Goal: Task Accomplishment & Management: Complete application form

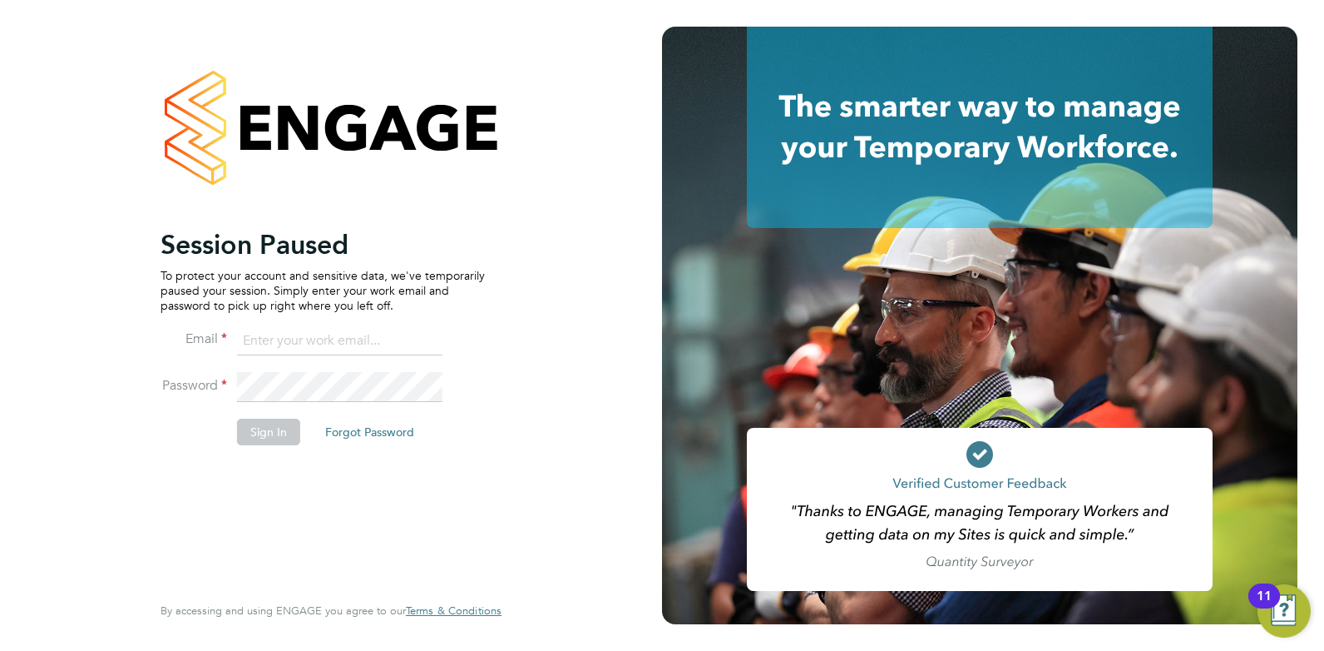
click at [341, 344] on input at bounding box center [339, 341] width 205 height 30
type input "joelbrickell@jjfox.com"
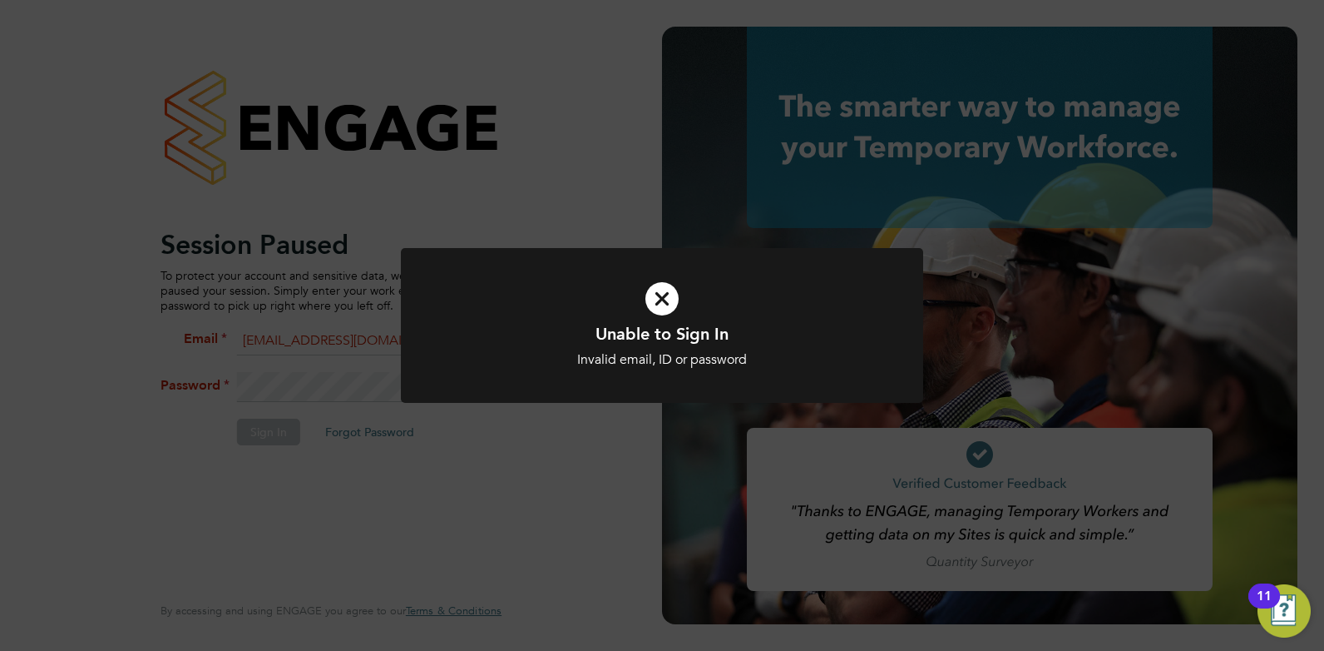
click at [664, 304] on icon at bounding box center [662, 298] width 433 height 65
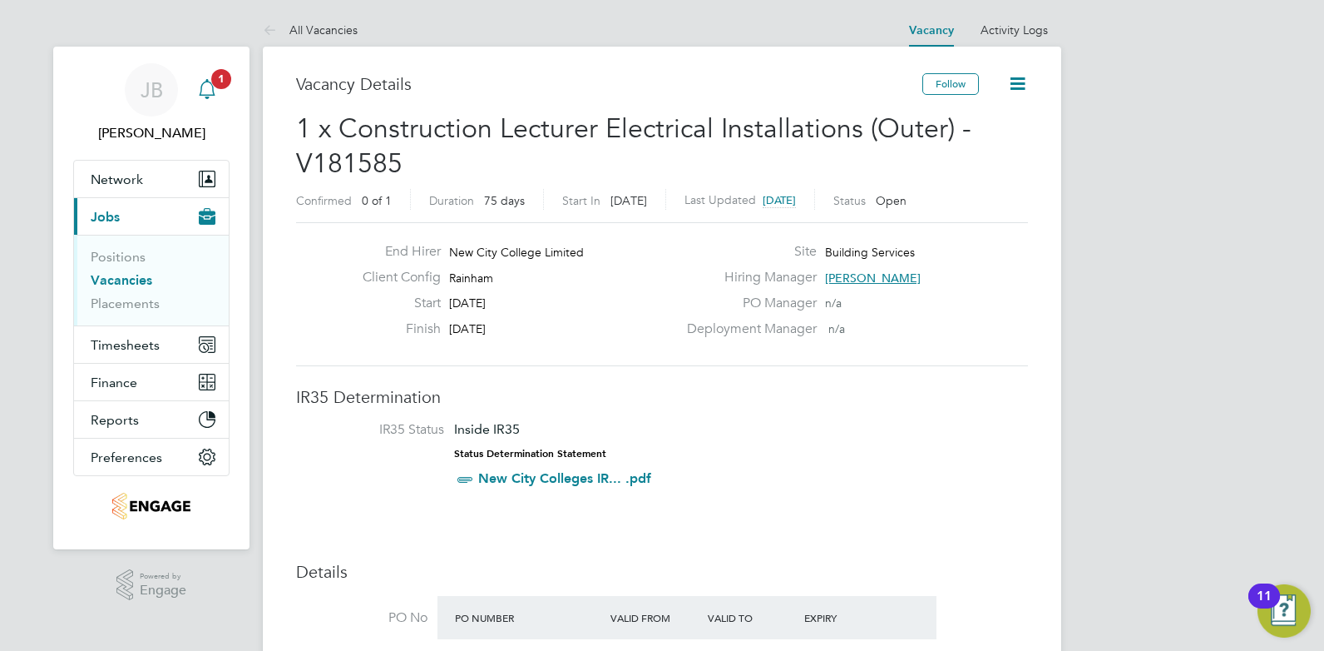
click at [215, 90] on icon "Main navigation" at bounding box center [207, 89] width 20 height 20
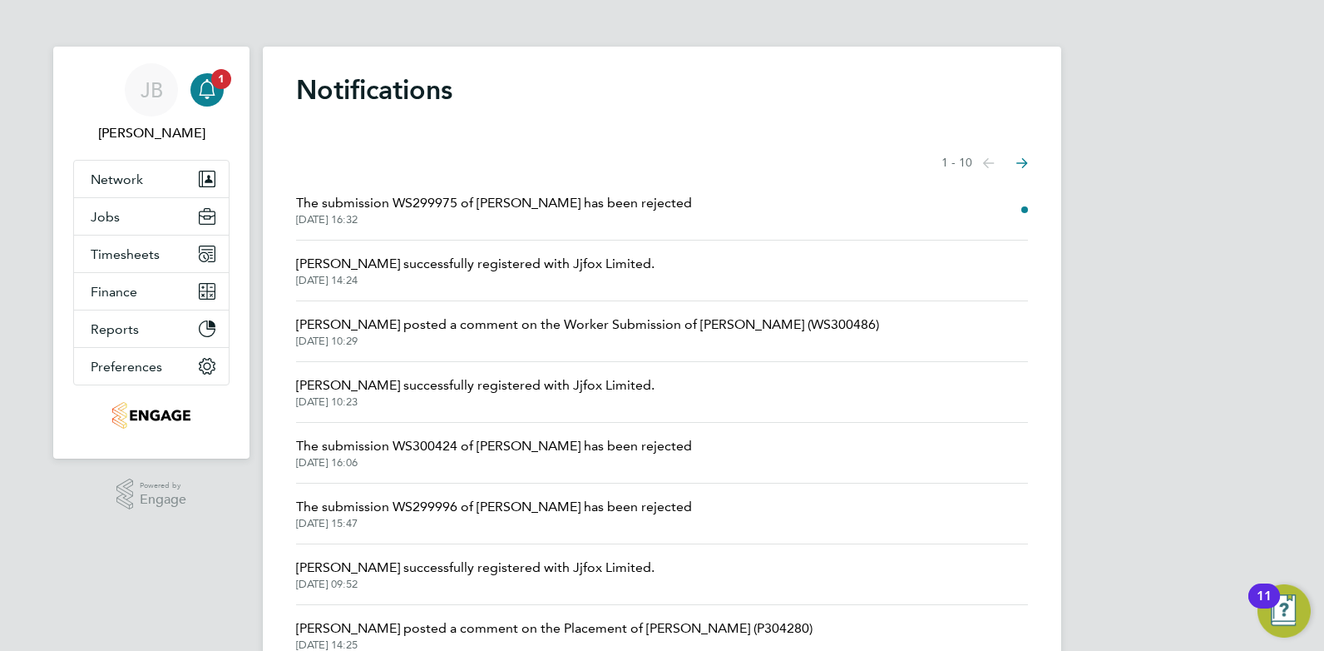
click at [659, 200] on span "The submission WS299975 of Mohsen Zareifar has been rejected" at bounding box center [494, 203] width 396 height 20
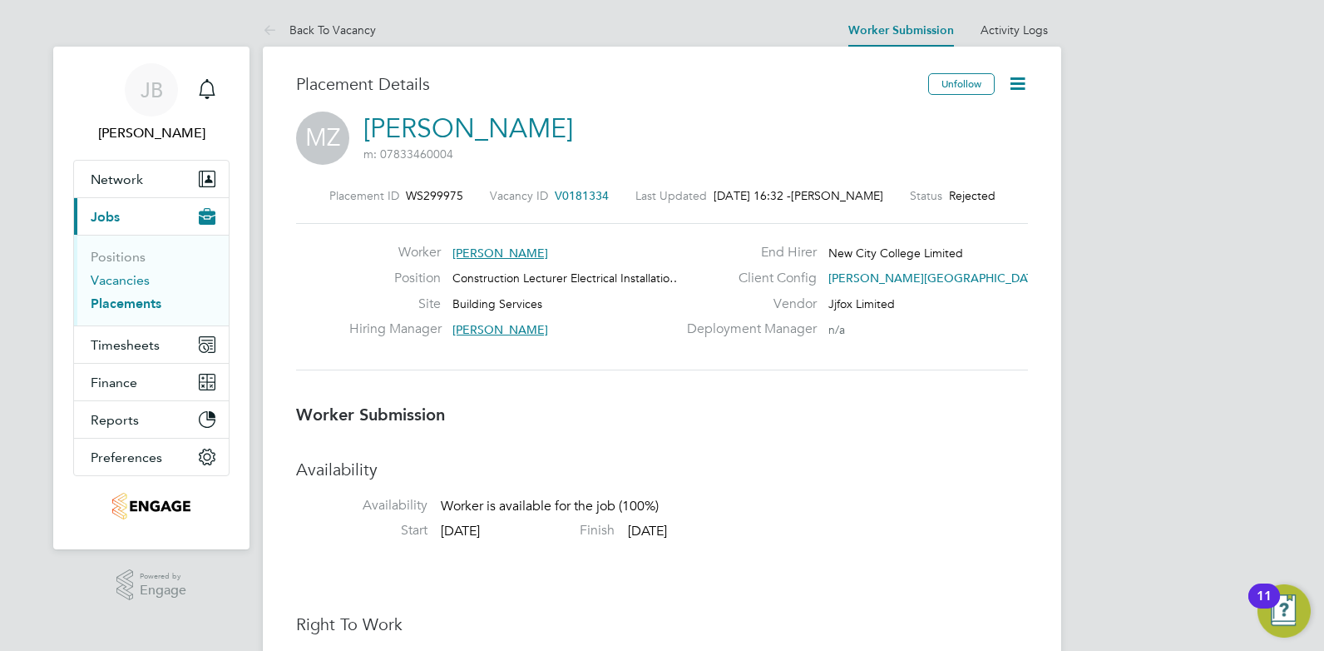
click at [124, 278] on link "Vacancies" at bounding box center [120, 280] width 59 height 16
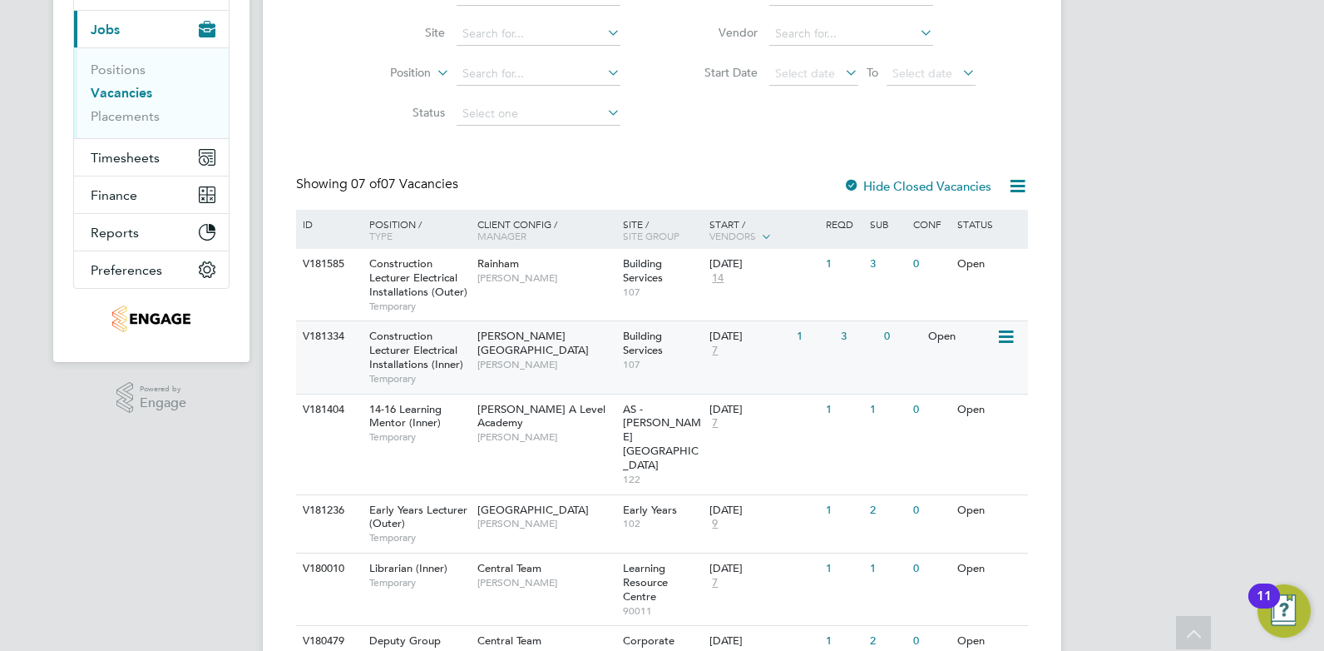
click at [588, 361] on div "Hackney Campus Christopher Taylor" at bounding box center [546, 349] width 146 height 57
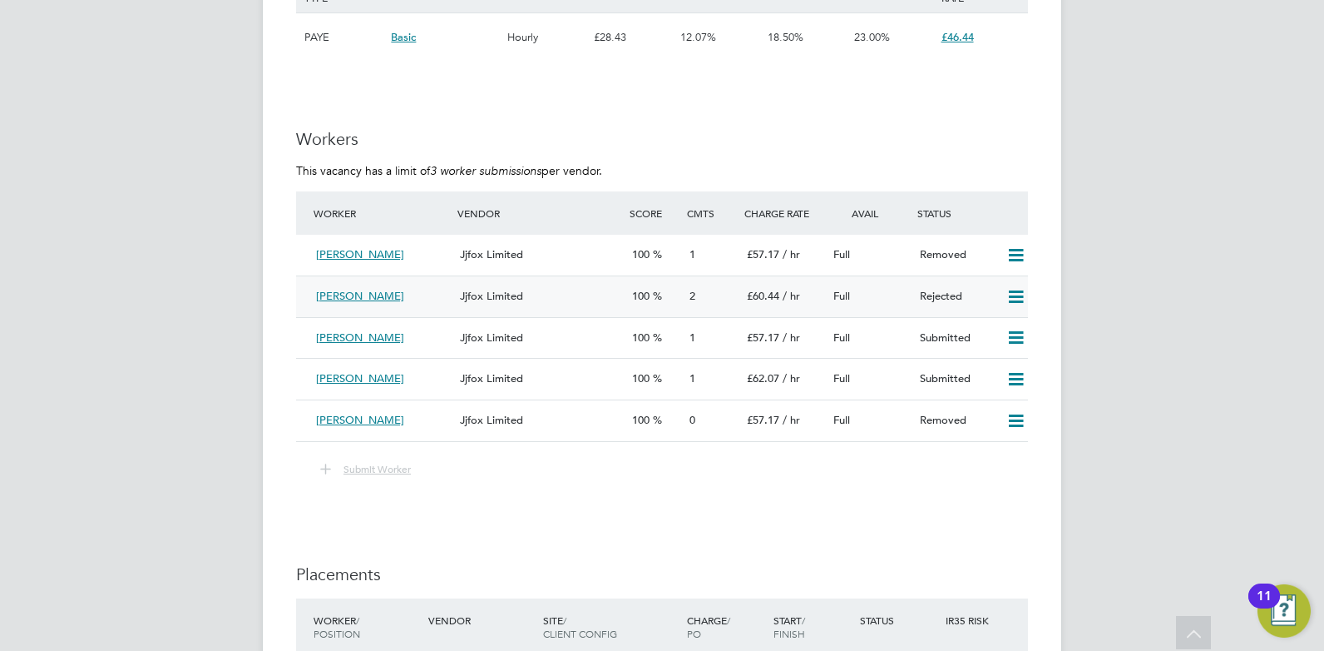
click at [1014, 294] on icon at bounding box center [1016, 296] width 21 height 13
click at [991, 333] on li "Resubmit" at bounding box center [988, 331] width 71 height 23
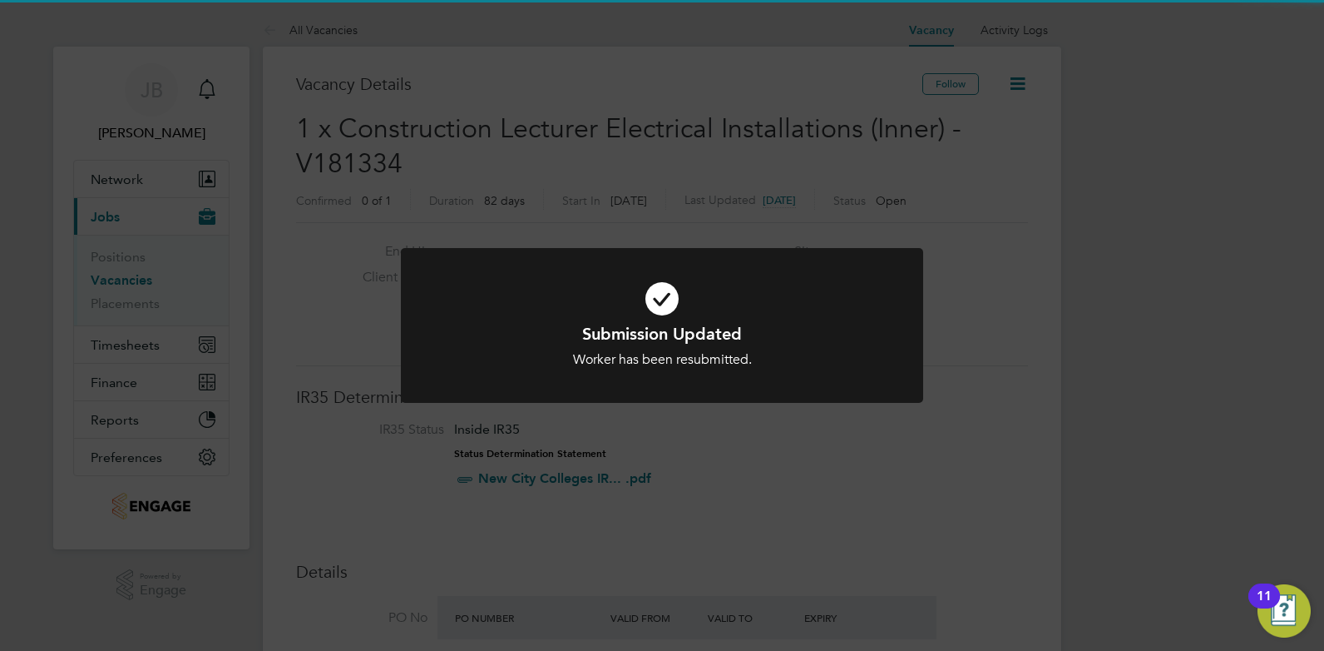
click at [670, 297] on icon at bounding box center [662, 298] width 433 height 65
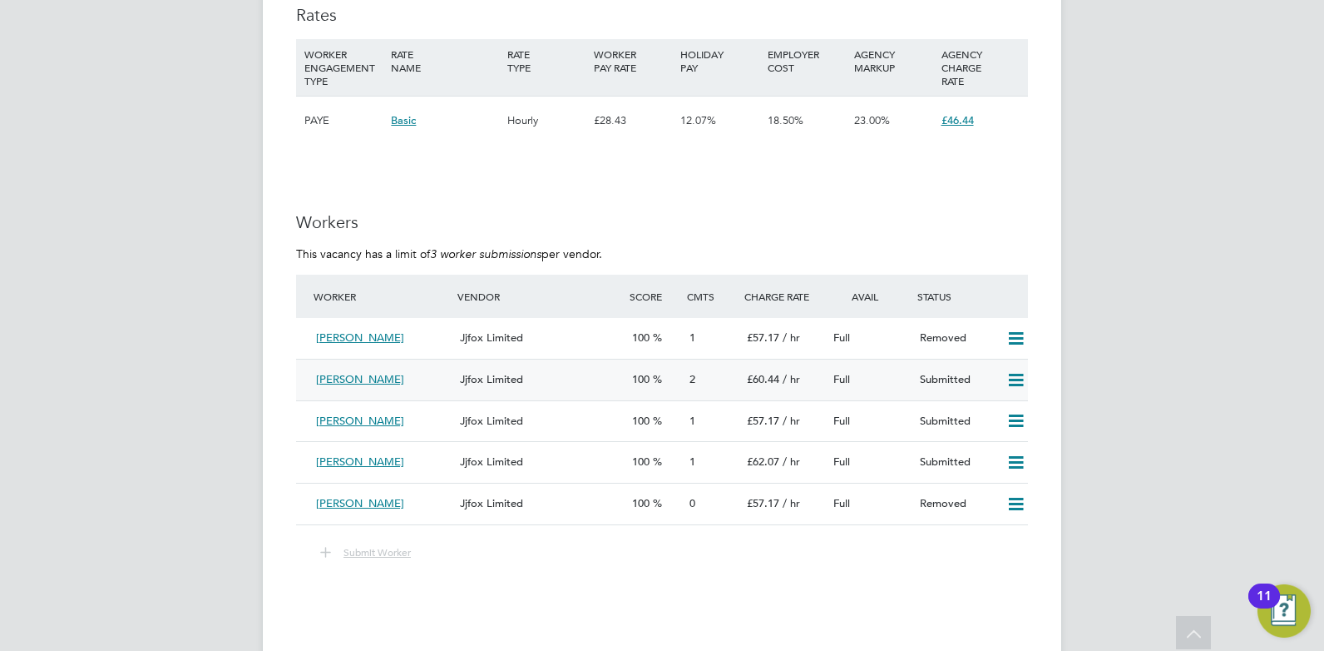
click at [1017, 377] on icon at bounding box center [1016, 380] width 21 height 13
click at [992, 417] on li "Remove" at bounding box center [992, 414] width 64 height 23
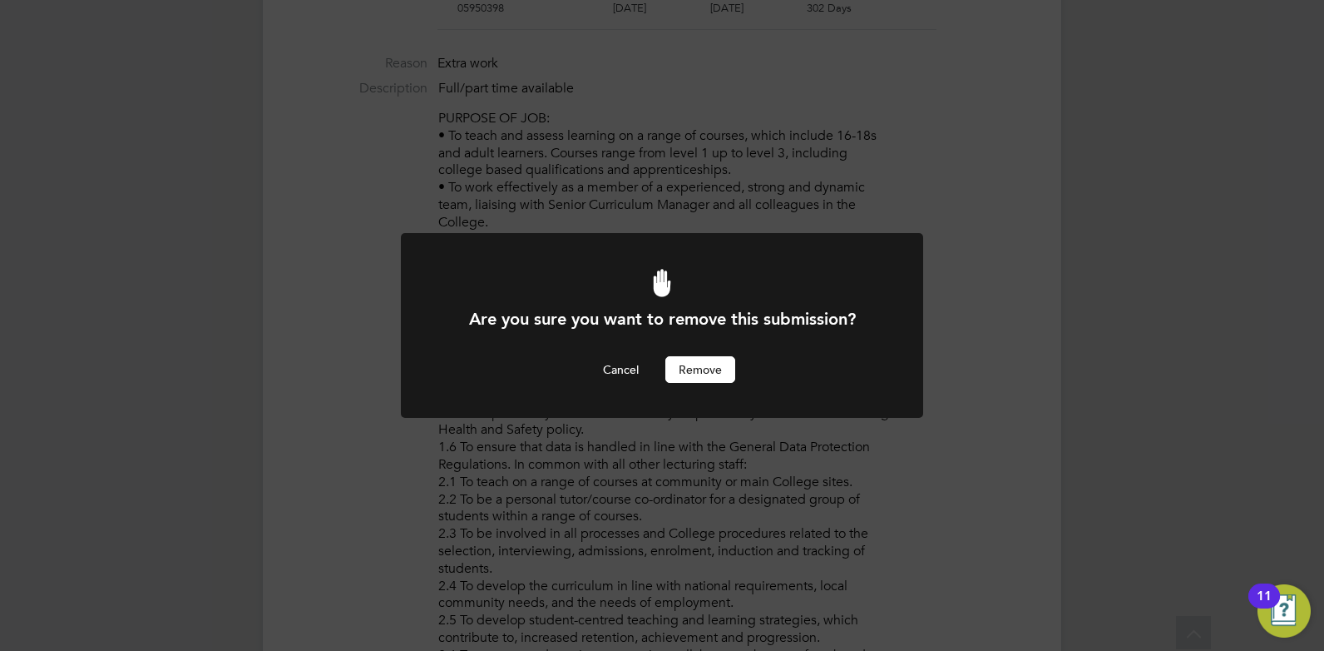
click at [687, 367] on button "Remove" at bounding box center [701, 369] width 70 height 27
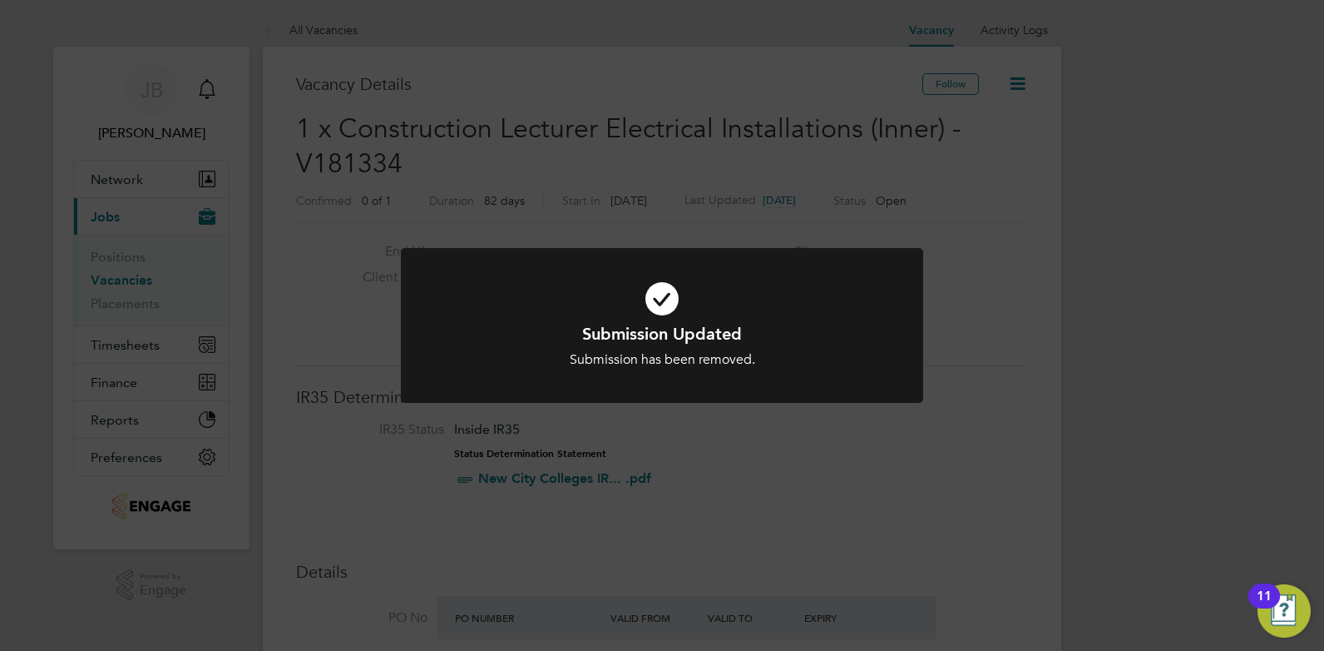
click at [660, 299] on icon at bounding box center [662, 298] width 433 height 65
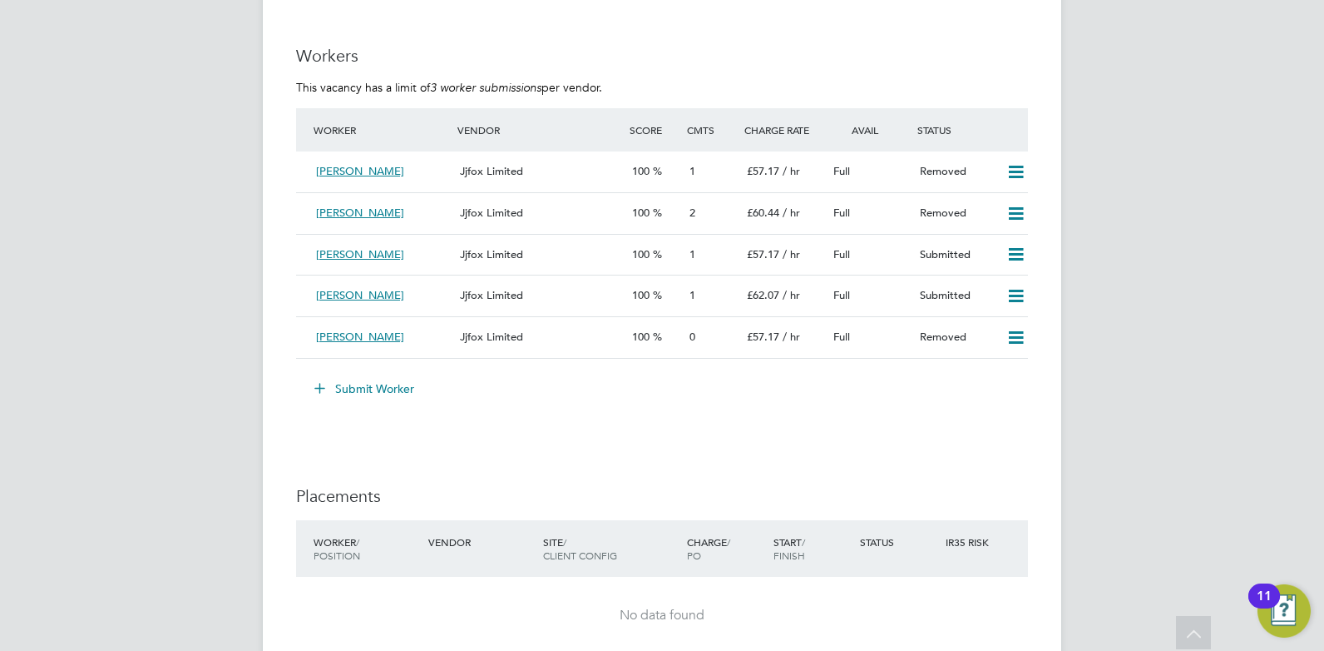
click at [359, 384] on button "Submit Worker" at bounding box center [365, 388] width 125 height 27
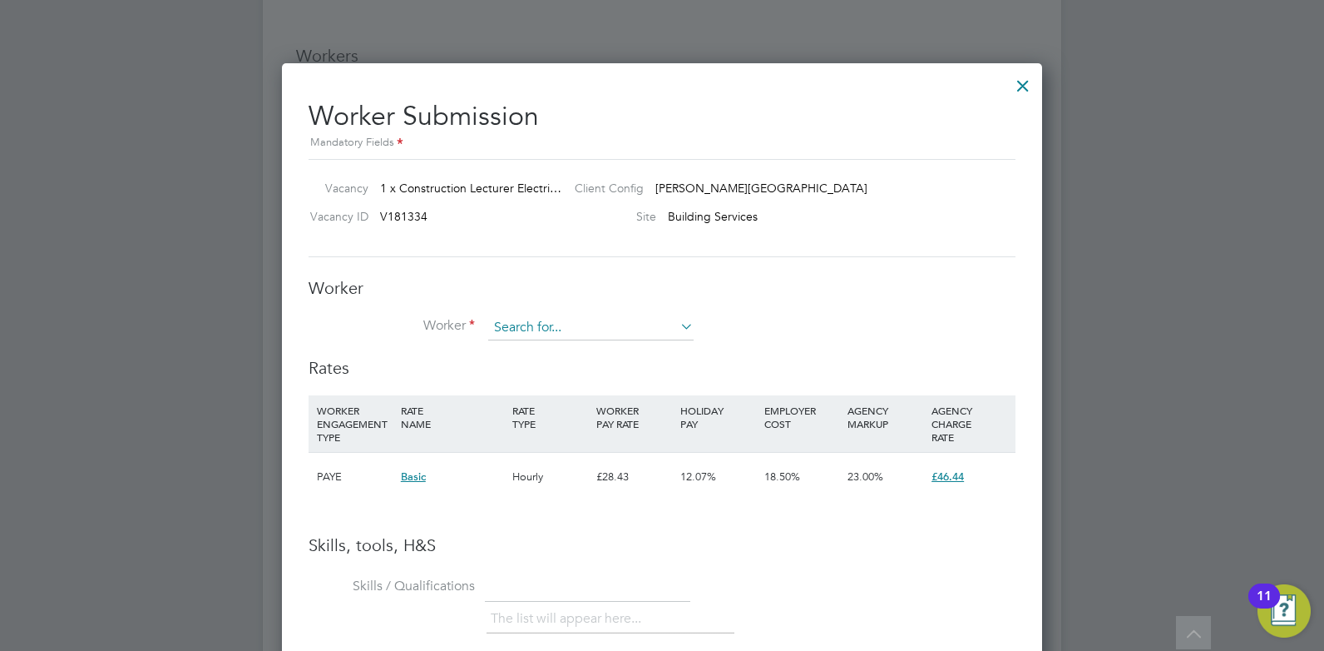
click at [506, 329] on input at bounding box center [590, 327] width 205 height 25
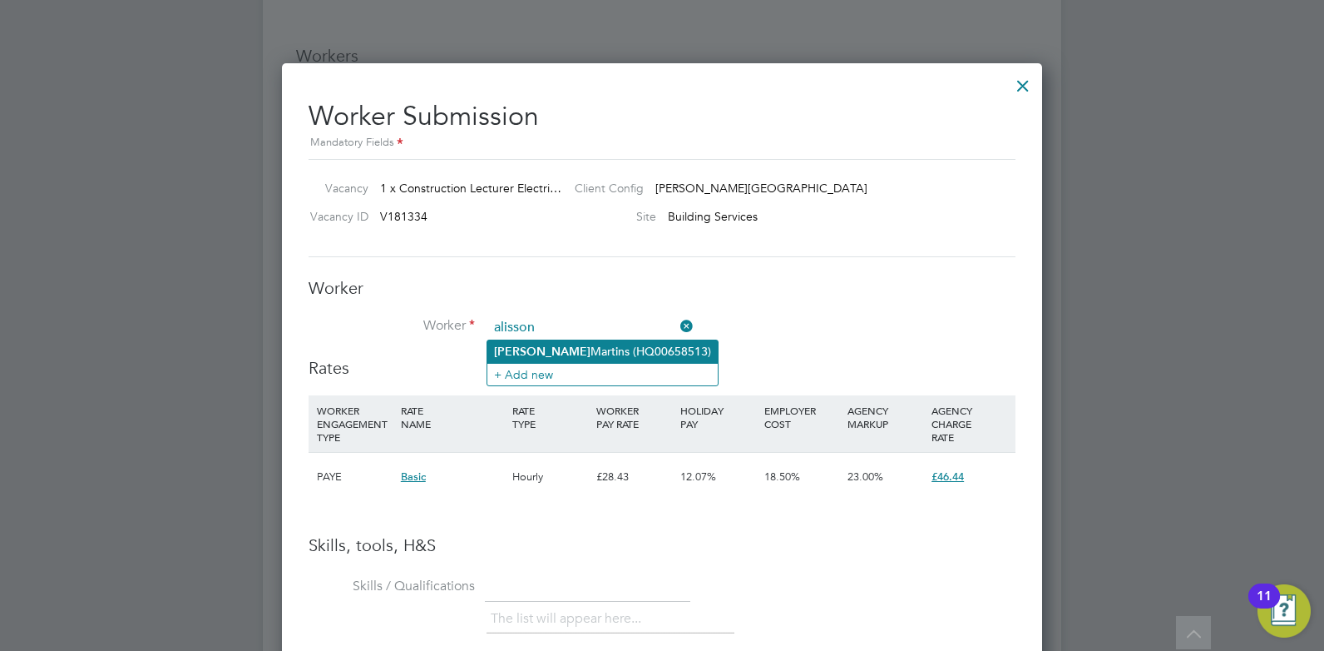
click at [524, 348] on b "Alisson" at bounding box center [542, 351] width 96 height 14
type input "Alisson Martins (HQ00658513)"
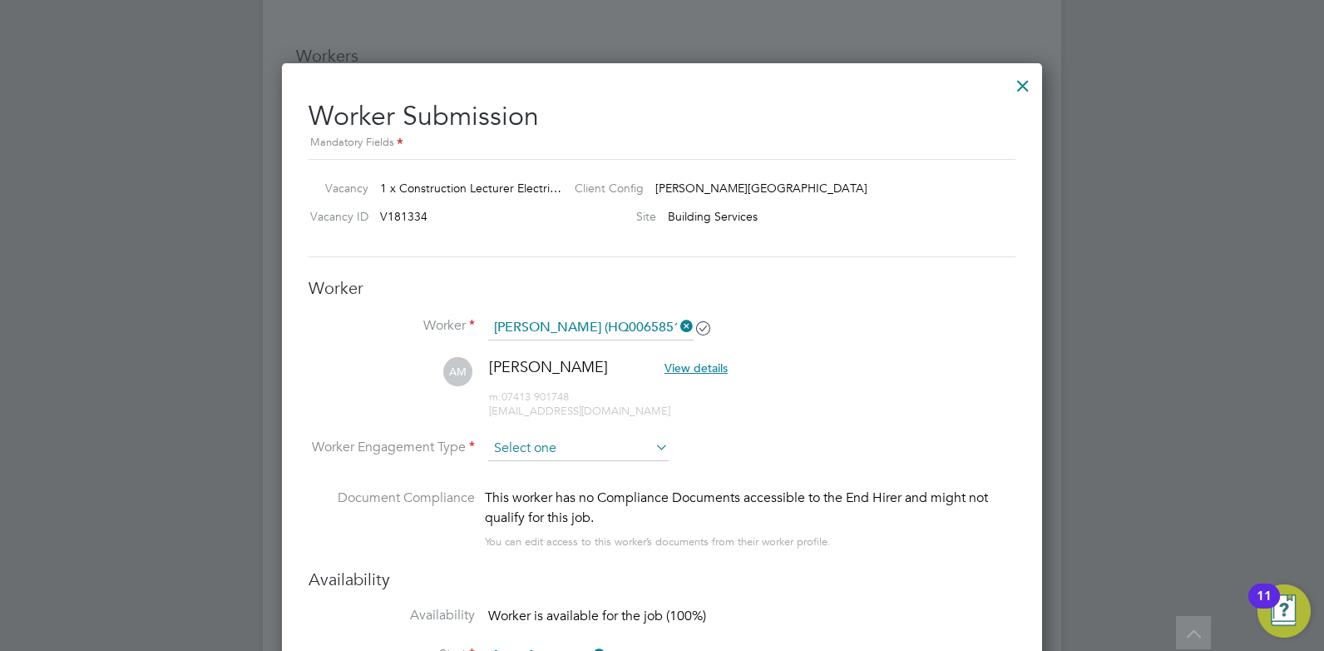
click at [532, 451] on input at bounding box center [578, 448] width 181 height 25
click at [521, 491] on li "PAYE" at bounding box center [578, 493] width 182 height 22
type input "PAYE"
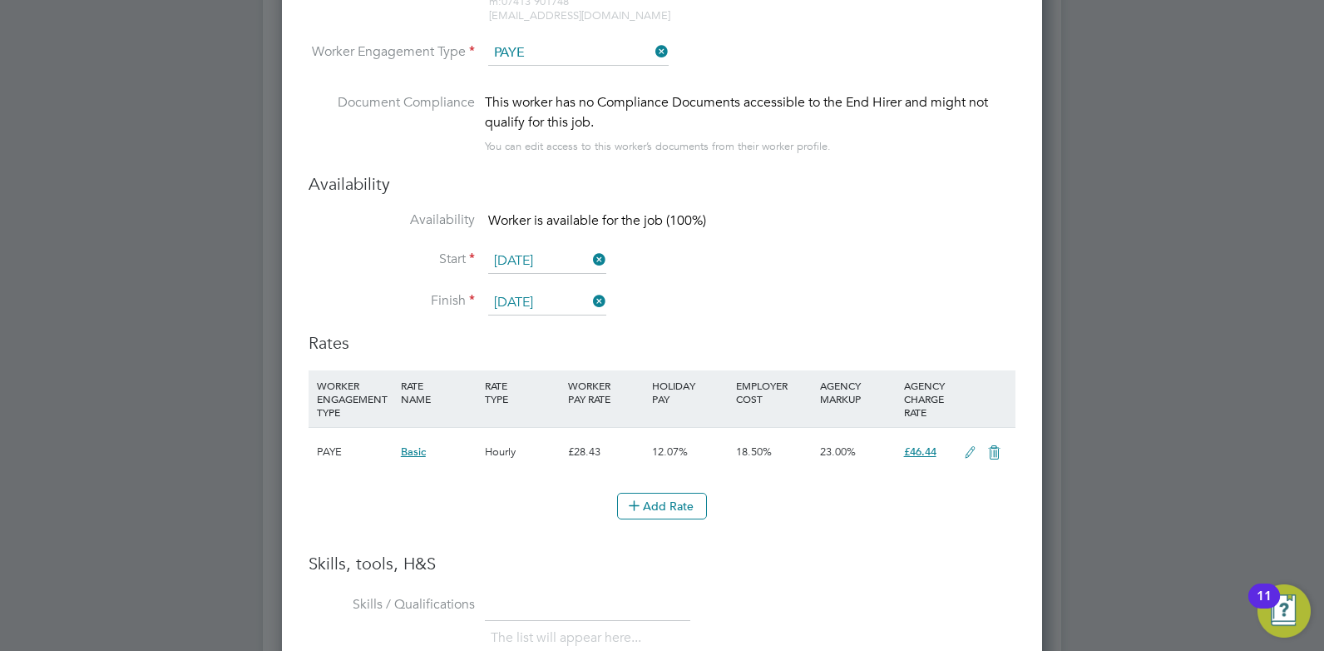
click at [971, 452] on icon at bounding box center [970, 452] width 21 height 13
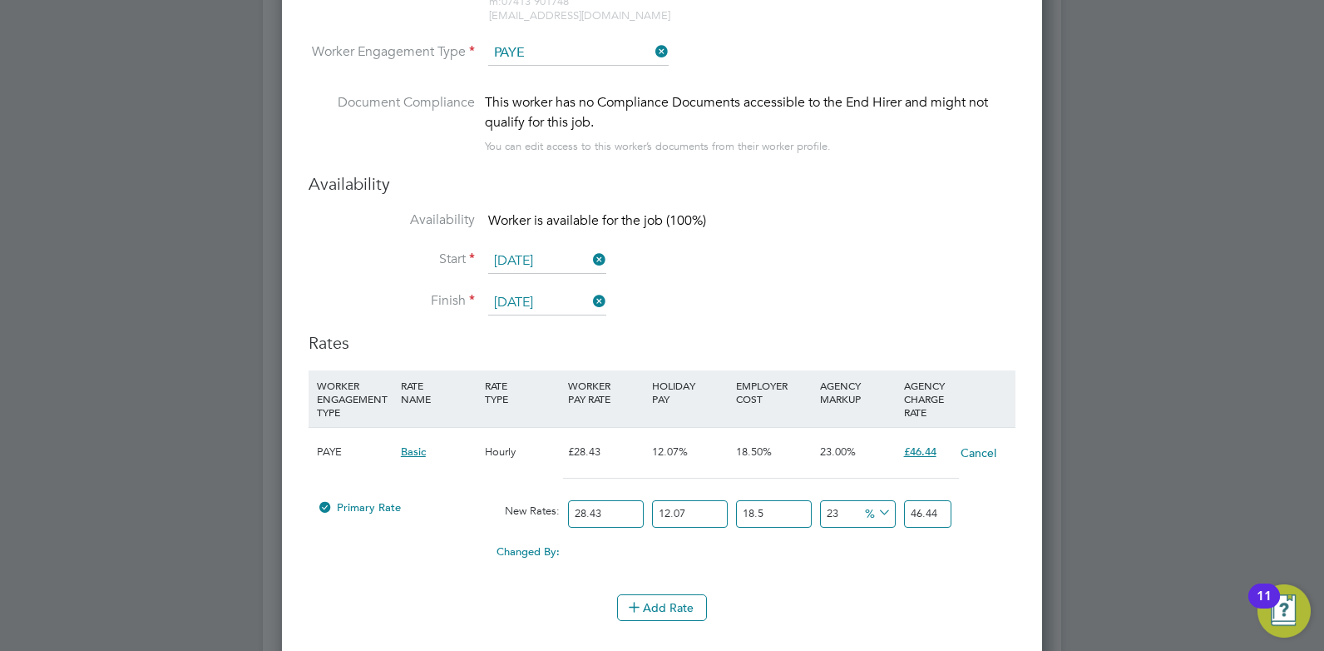
click at [610, 514] on input "28.43" at bounding box center [606, 513] width 76 height 27
type input "28.4"
type input "46.390726494"
type input "28"
type input "45.73733598"
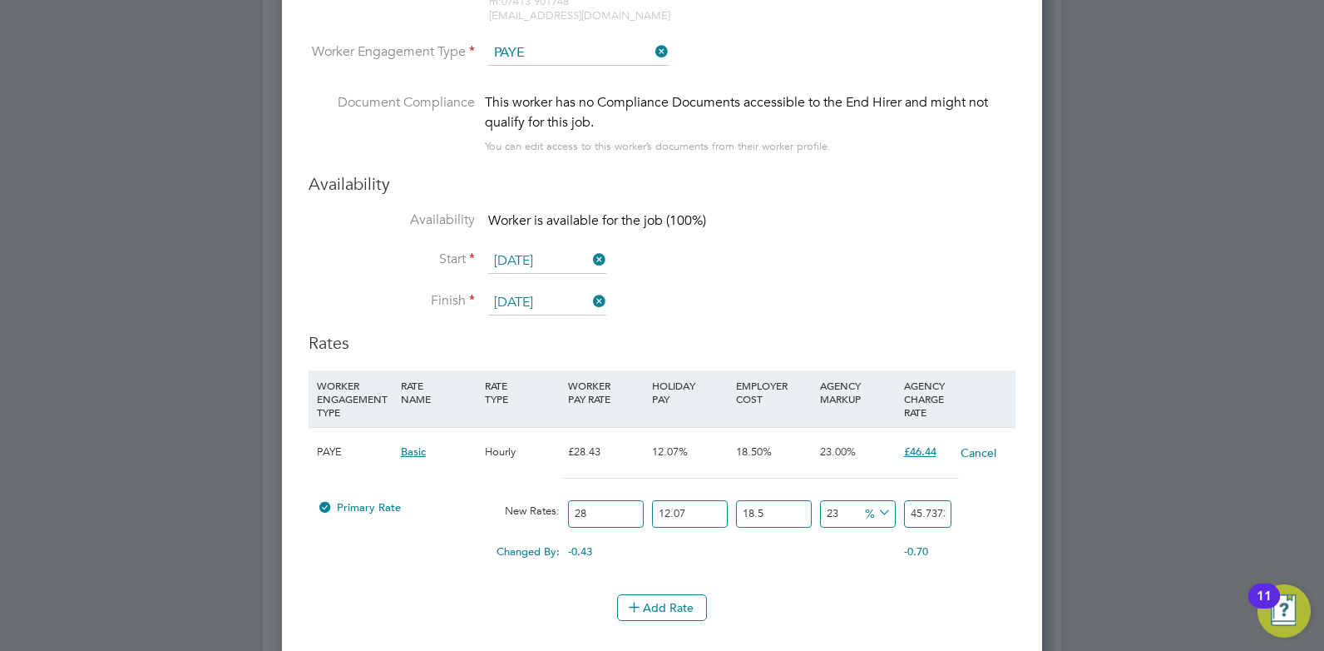
type input "2"
type input "3.26695257"
type input "3"
type input "4.900428855"
type input "32"
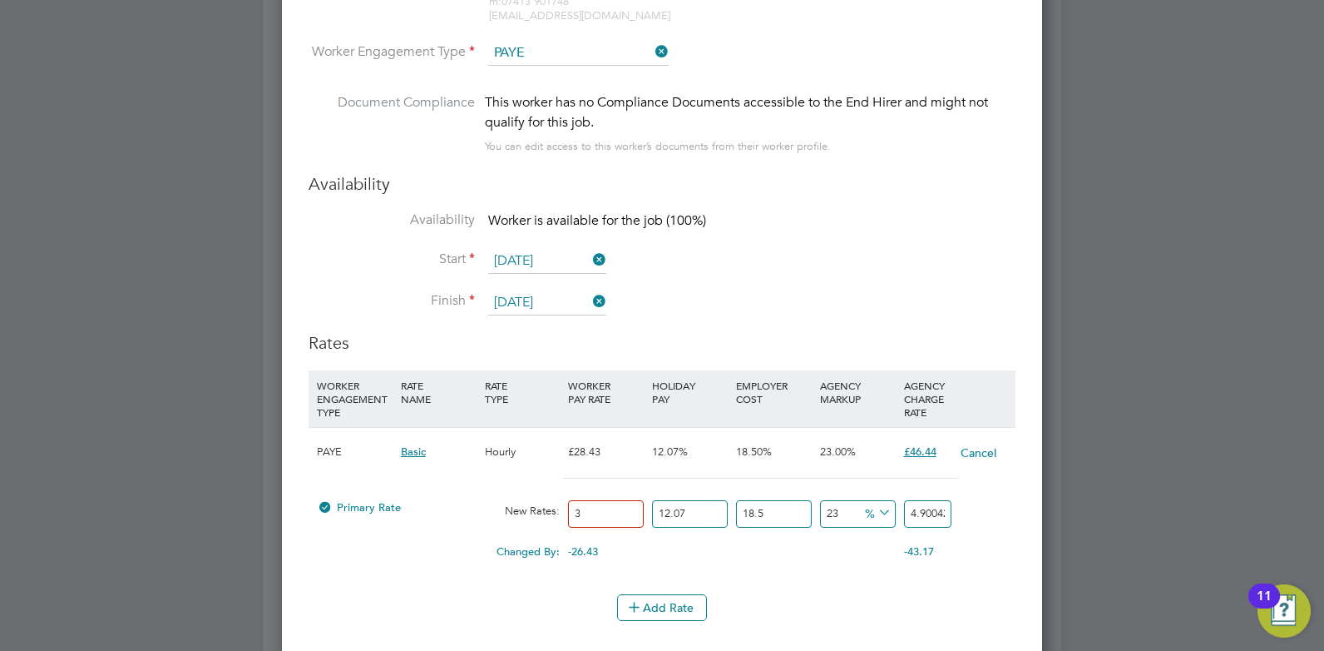
type input "52.27124112"
type input "3"
type input "4.900428855"
type input "33"
type input "53.904717405"
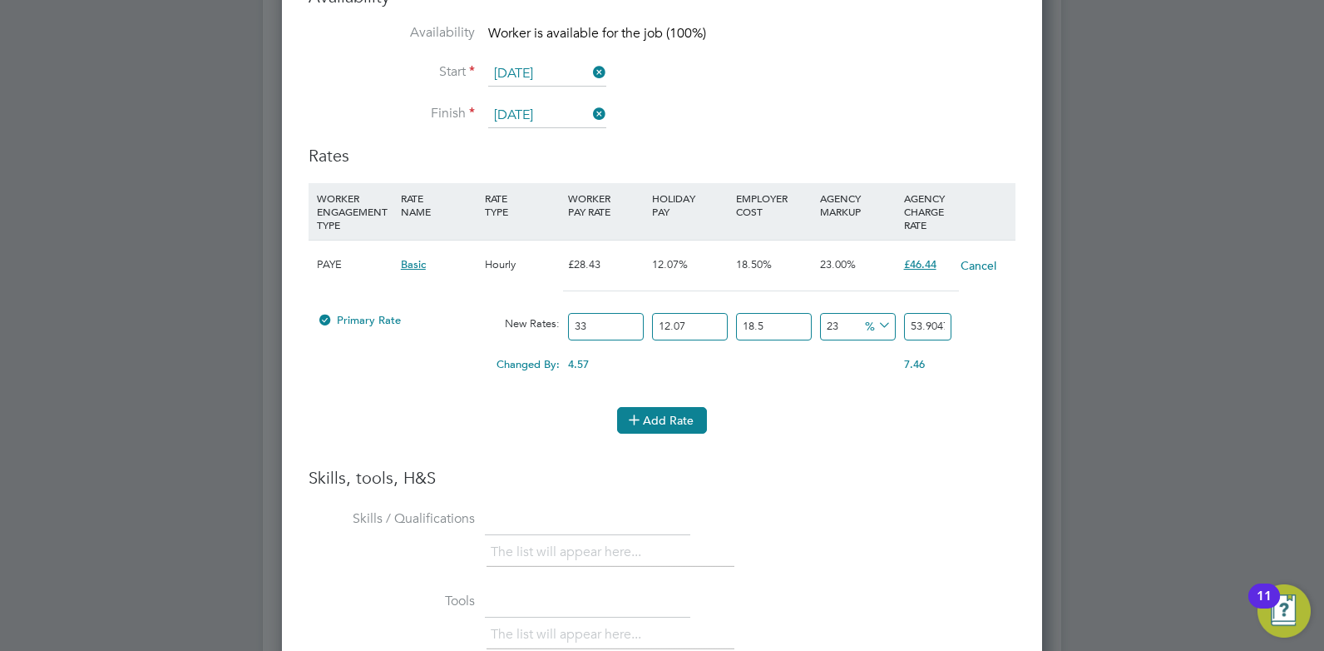
type input "33"
click at [667, 419] on button "Add Rate" at bounding box center [662, 420] width 90 height 27
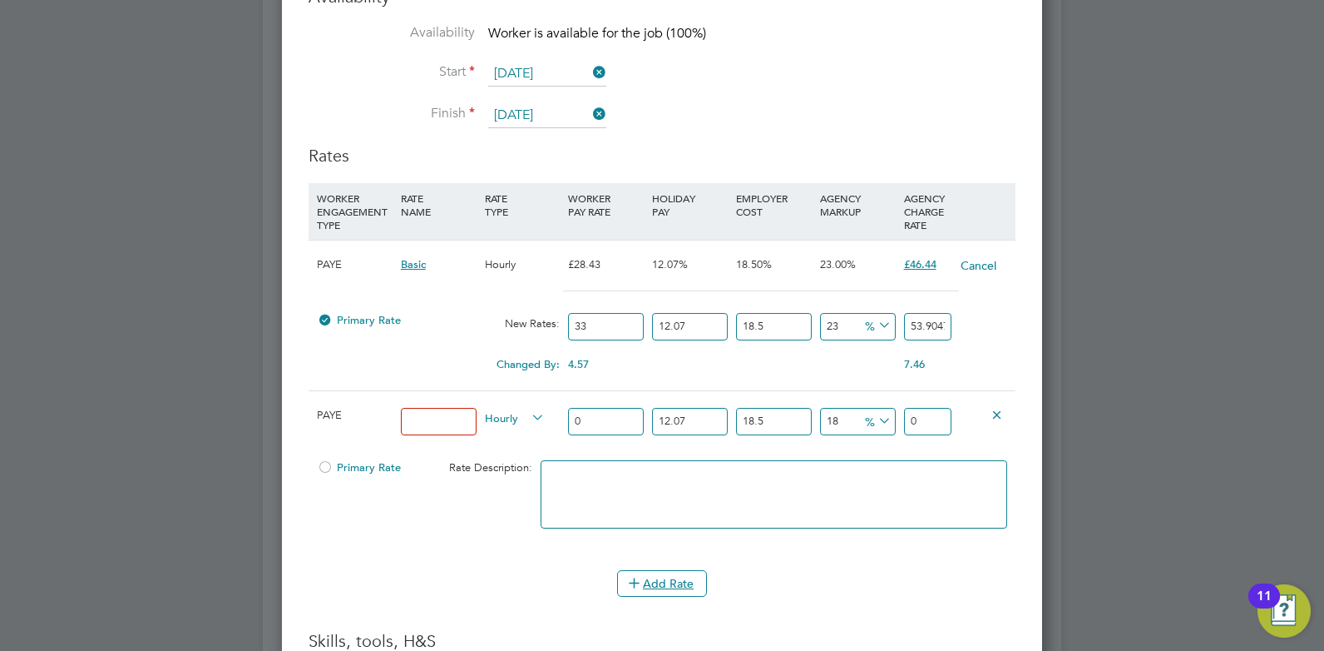
click at [992, 412] on icon at bounding box center [997, 414] width 12 height 12
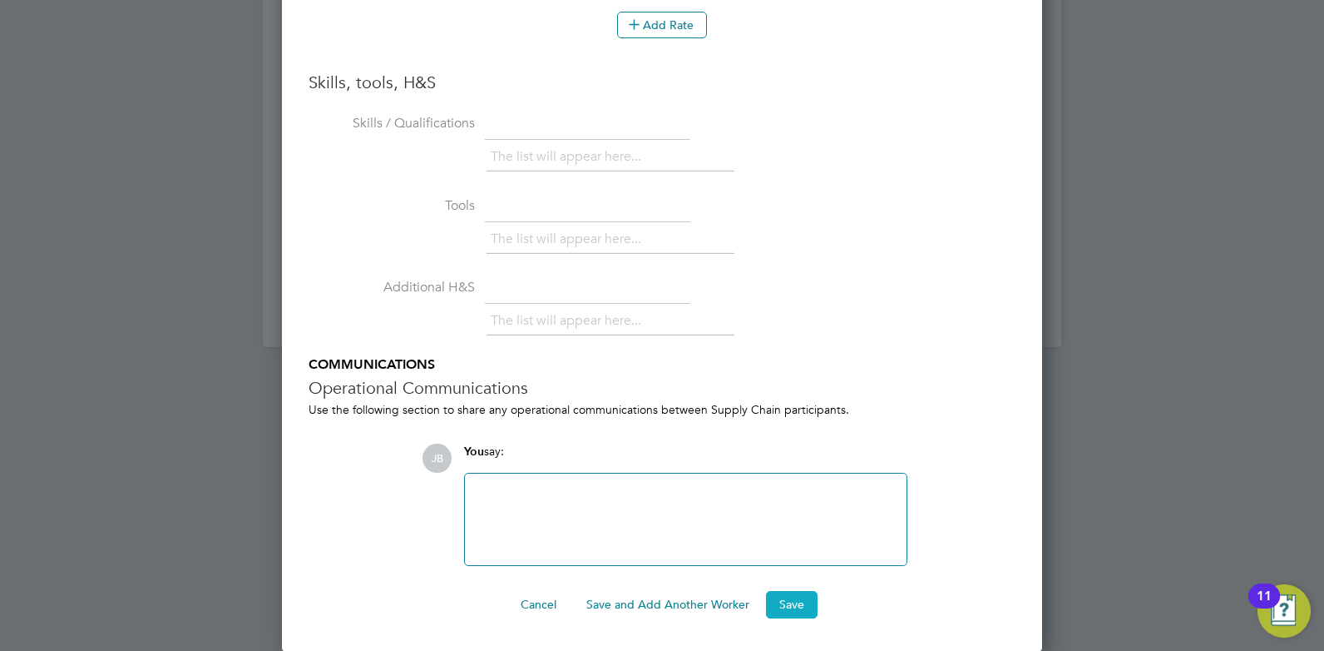
click at [800, 602] on button "Save" at bounding box center [792, 604] width 52 height 27
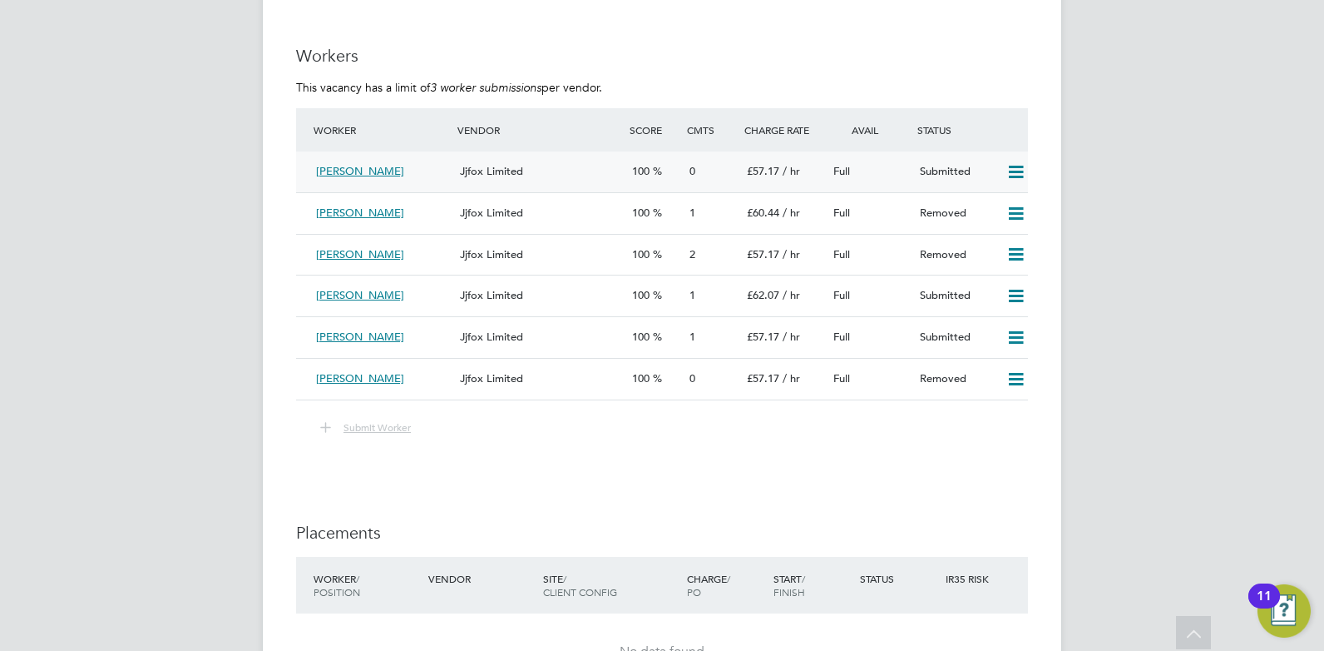
click at [592, 173] on div "Jjfox Limited" at bounding box center [539, 171] width 172 height 27
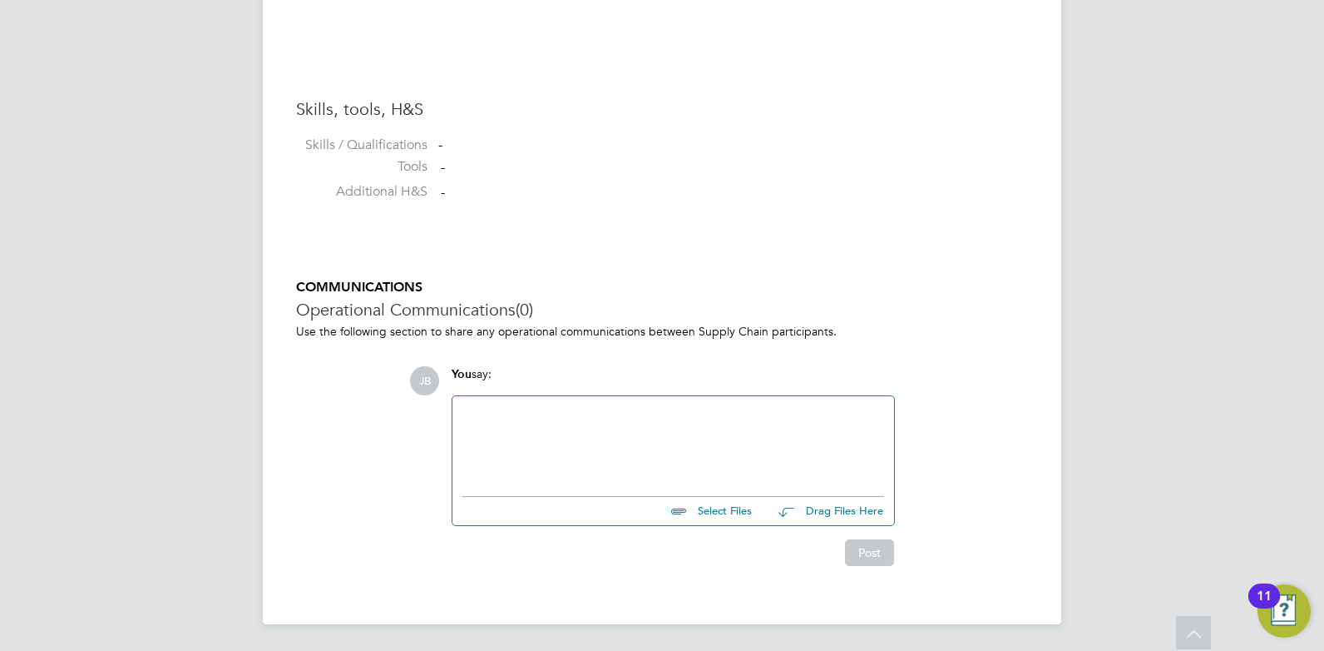
click at [701, 509] on input "file" at bounding box center [760, 508] width 250 height 23
click at [717, 511] on input "file" at bounding box center [760, 508] width 250 height 23
type input "C:\fakepath\Alisson Cv.docx"
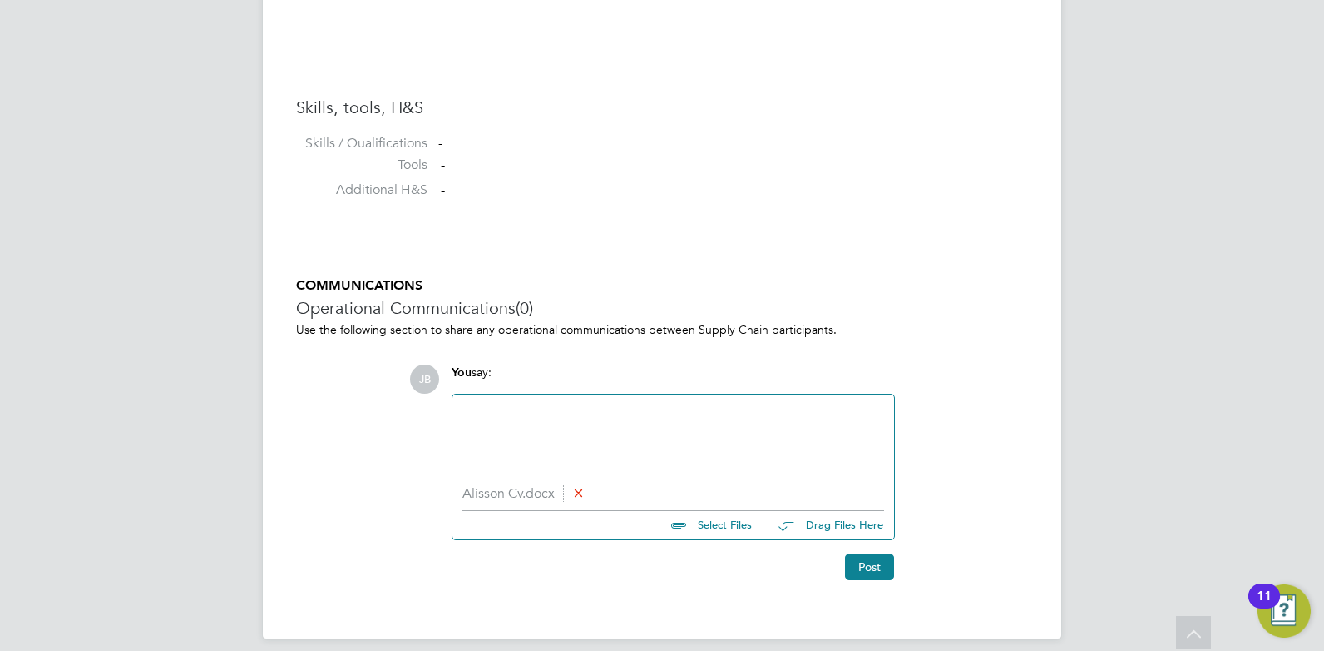
click at [588, 428] on div at bounding box center [674, 440] width 422 height 72
click at [808, 445] on div "Please see attached another candidate for your consideration." at bounding box center [674, 441] width 422 height 15
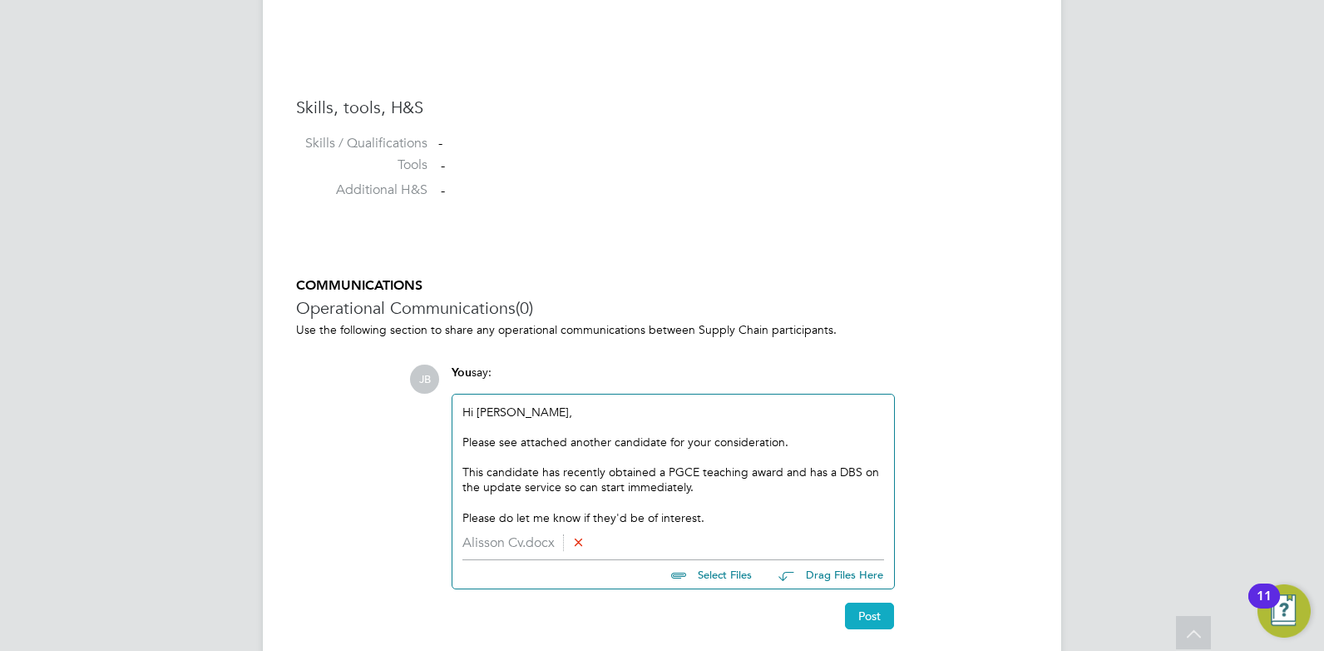
click at [881, 613] on button "Post" at bounding box center [869, 615] width 49 height 27
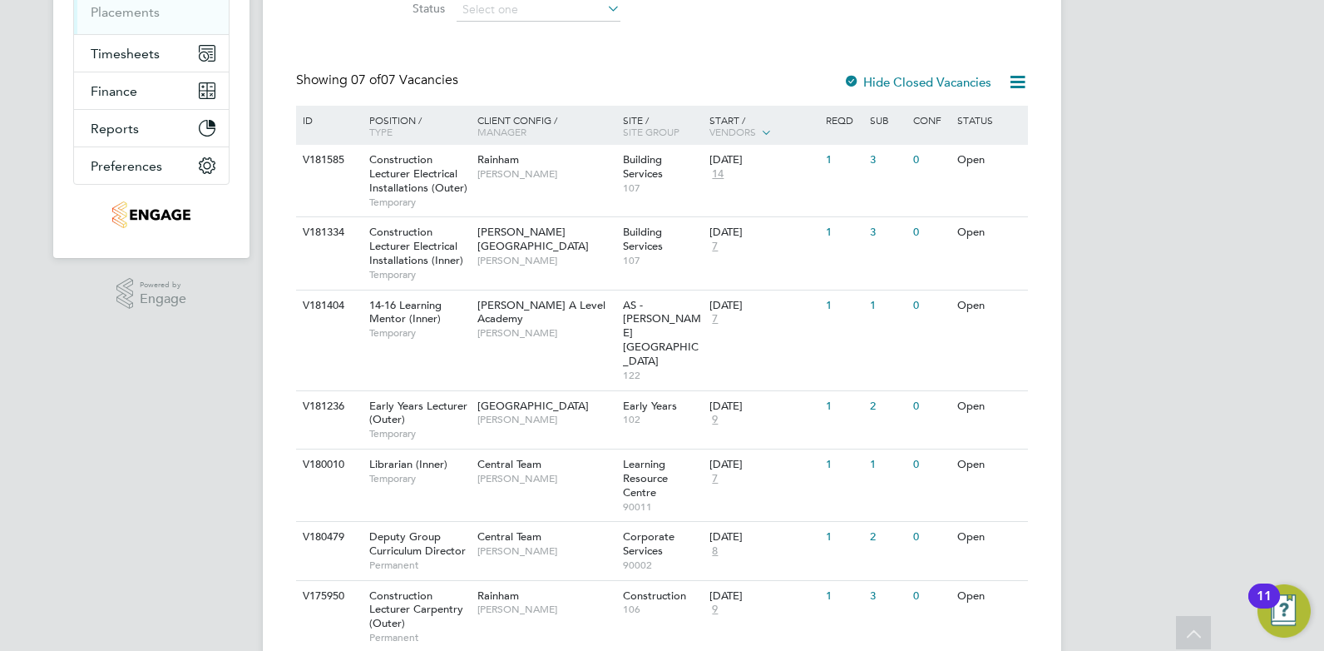
scroll to position [311, 0]
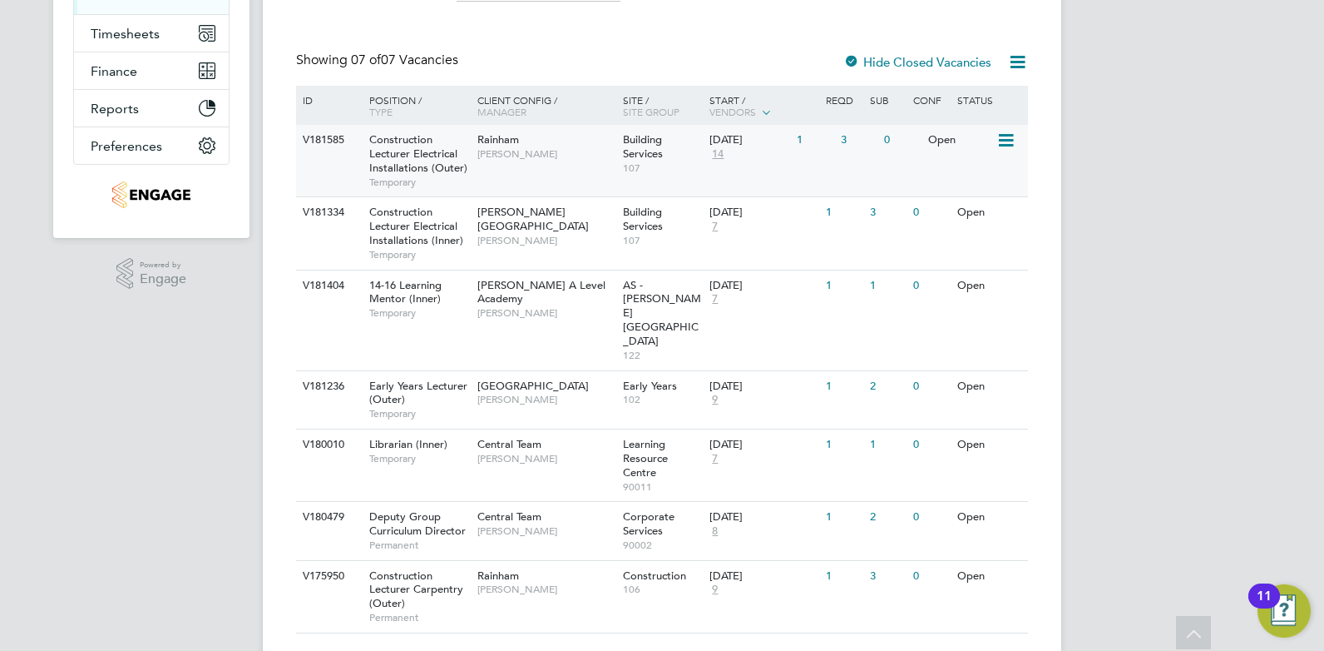
click at [797, 170] on div "V181585 Construction Lecturer Electrical Installations (Outer) Temporary Rainha…" at bounding box center [662, 161] width 732 height 72
